Goal: Obtain resource: Download file/media

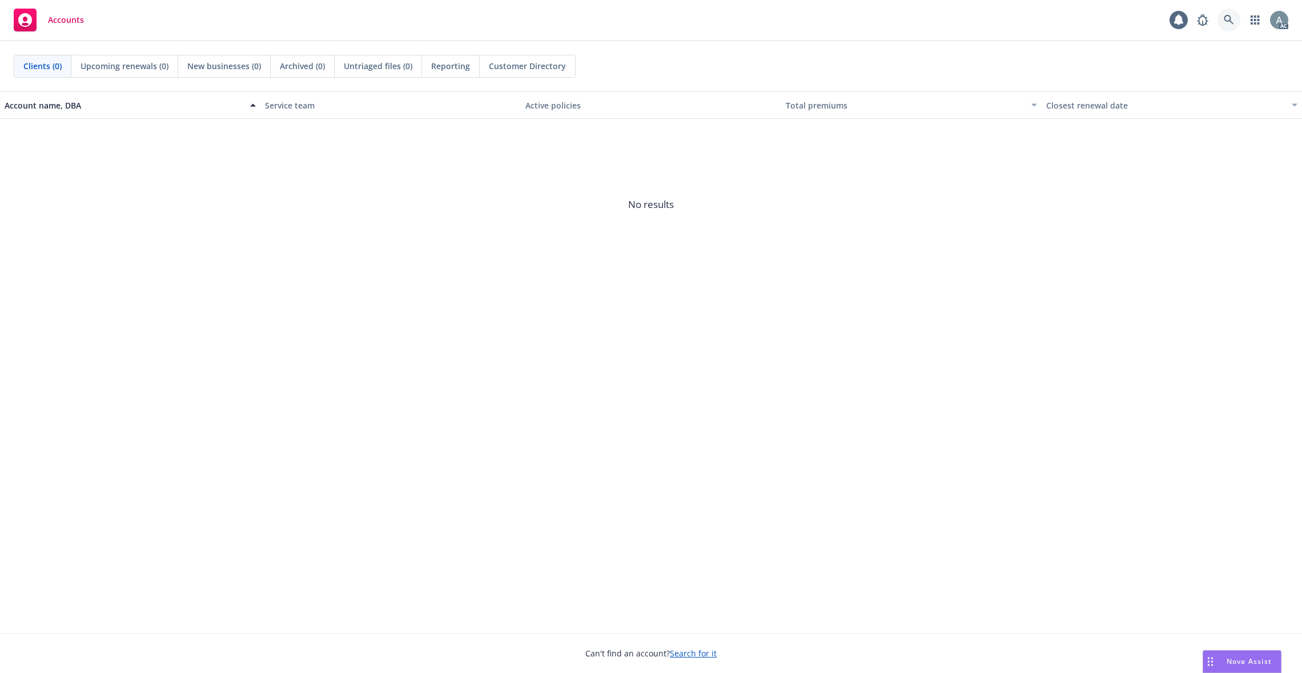
click at [1225, 20] on icon at bounding box center [1228, 20] width 10 height 10
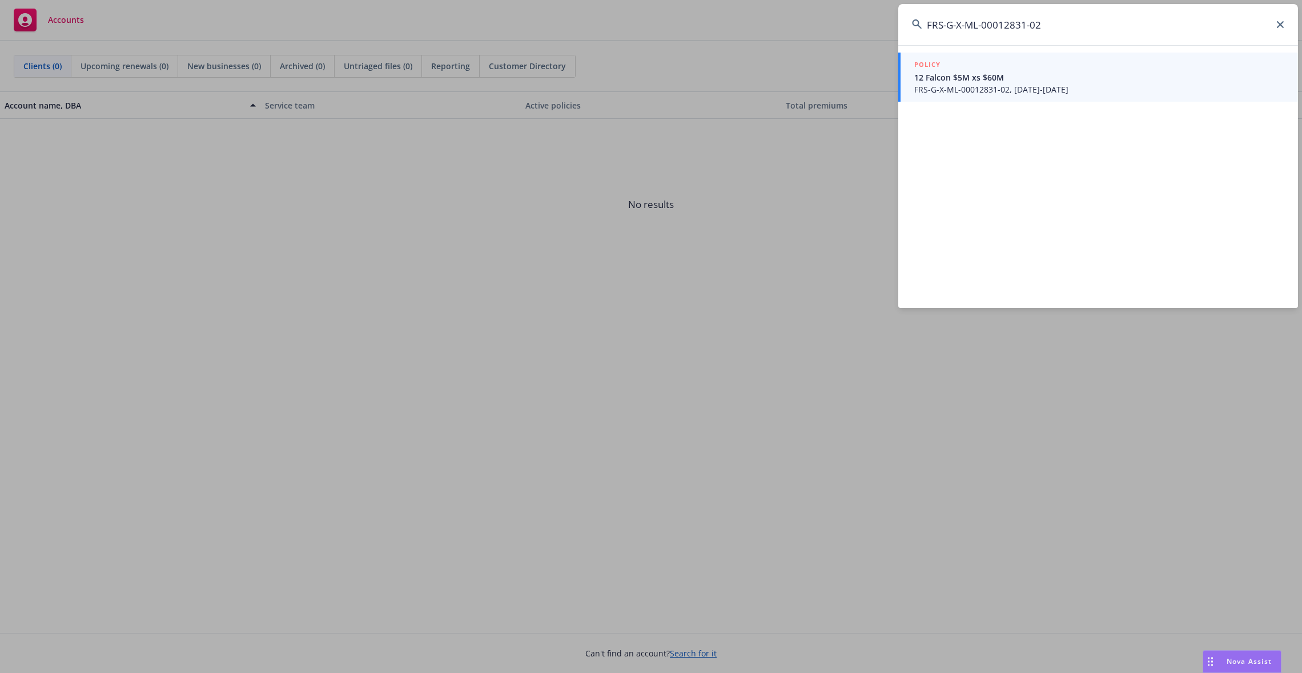
type input "FRS-G-X-ML-00012831-02"
click at [1003, 86] on span "FRS-G-X-ML-00012831-02, 05/31/2025-05/31/2026" at bounding box center [1099, 89] width 370 height 12
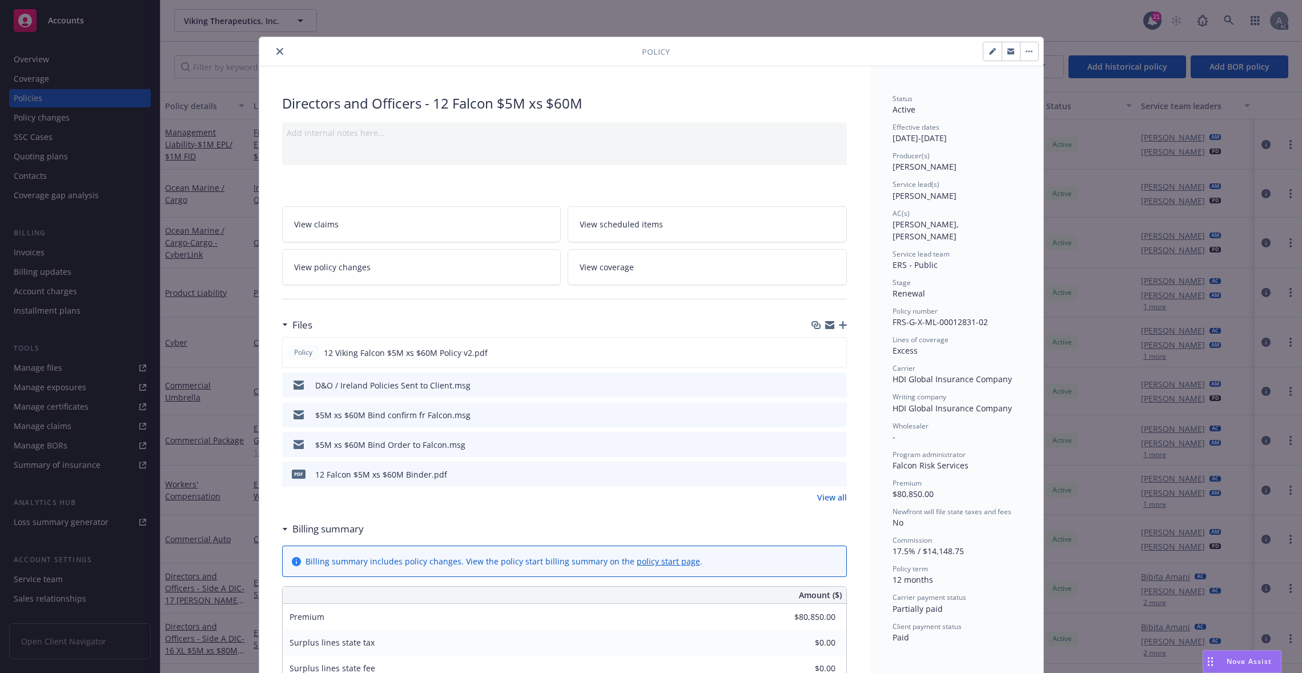
click at [824, 498] on link "View all" at bounding box center [832, 497] width 30 height 12
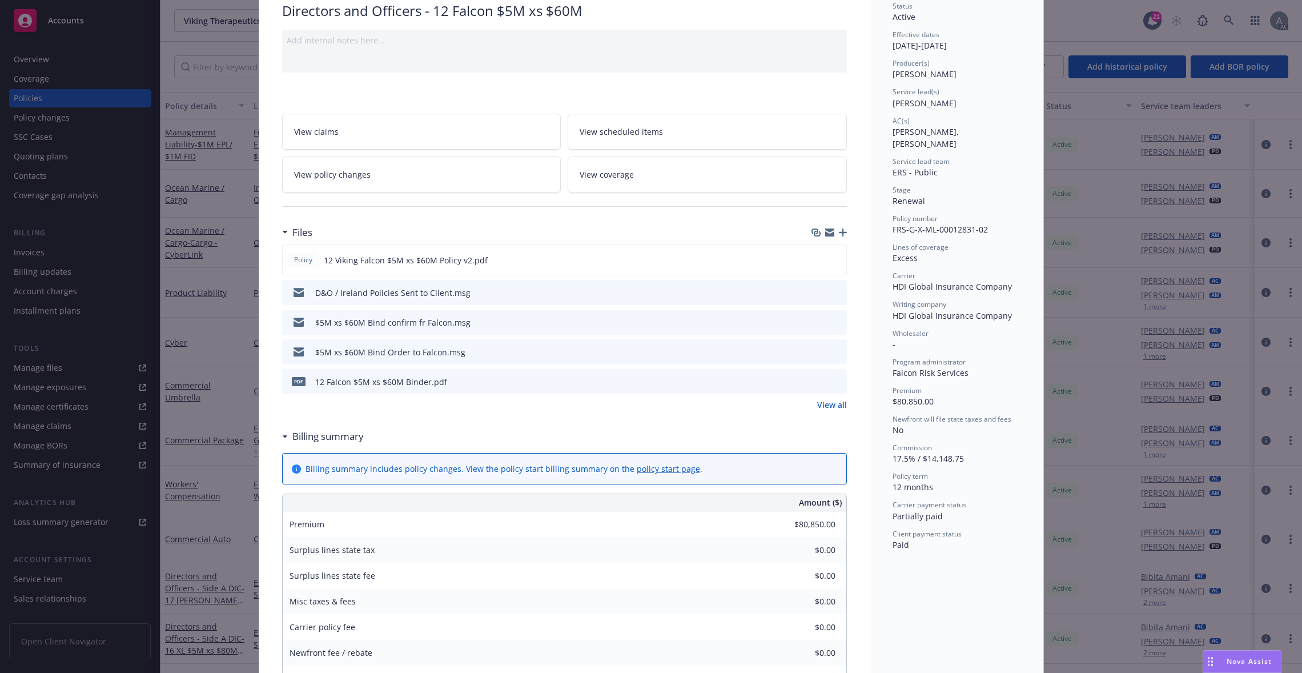
scroll to position [91, 0]
click at [826, 404] on link "View all" at bounding box center [832, 406] width 30 height 12
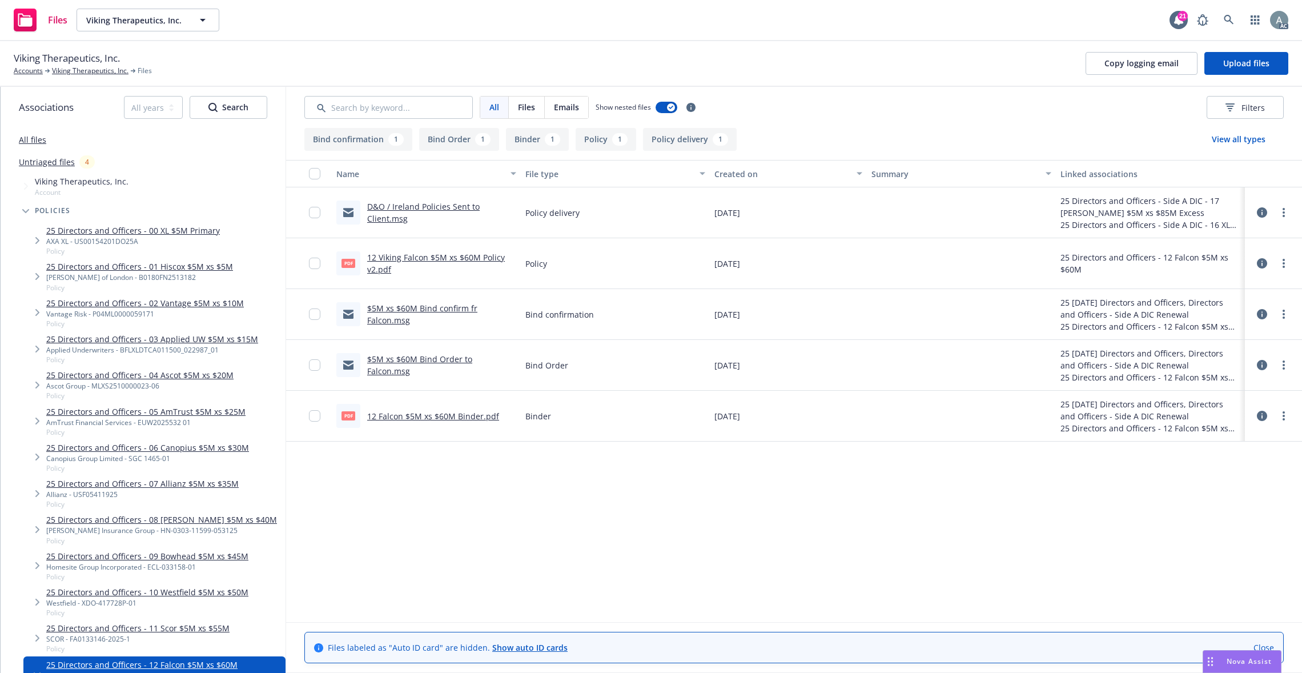
click at [433, 261] on link "12 Viking Falcon $5M xs $60M Policy v2.pdf" at bounding box center [436, 263] width 138 height 23
click at [442, 418] on link "12 Falcon $5M xs $60M Binder.pdf" at bounding box center [433, 415] width 132 height 11
